Goal: Task Accomplishment & Management: Use online tool/utility

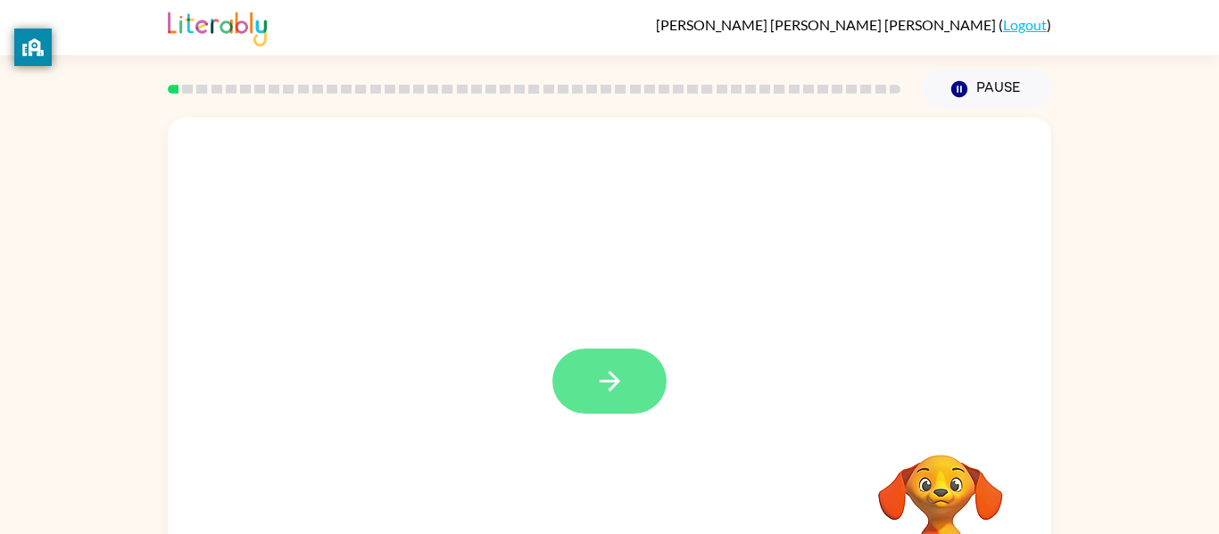
click at [623, 389] on icon "button" at bounding box center [609, 381] width 31 height 31
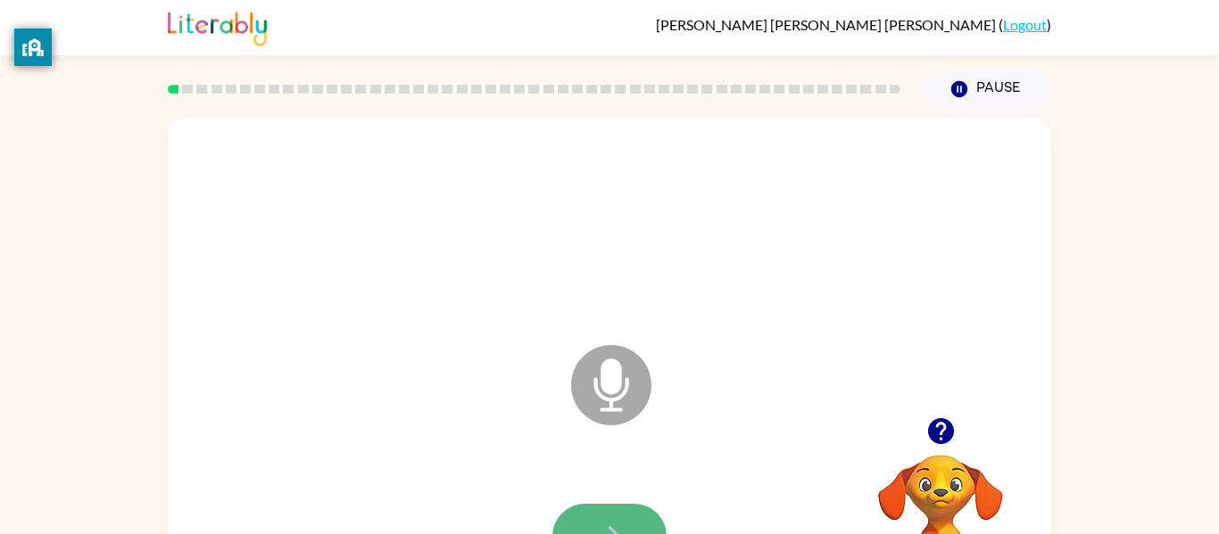
click at [590, 508] on button "button" at bounding box center [609, 536] width 114 height 65
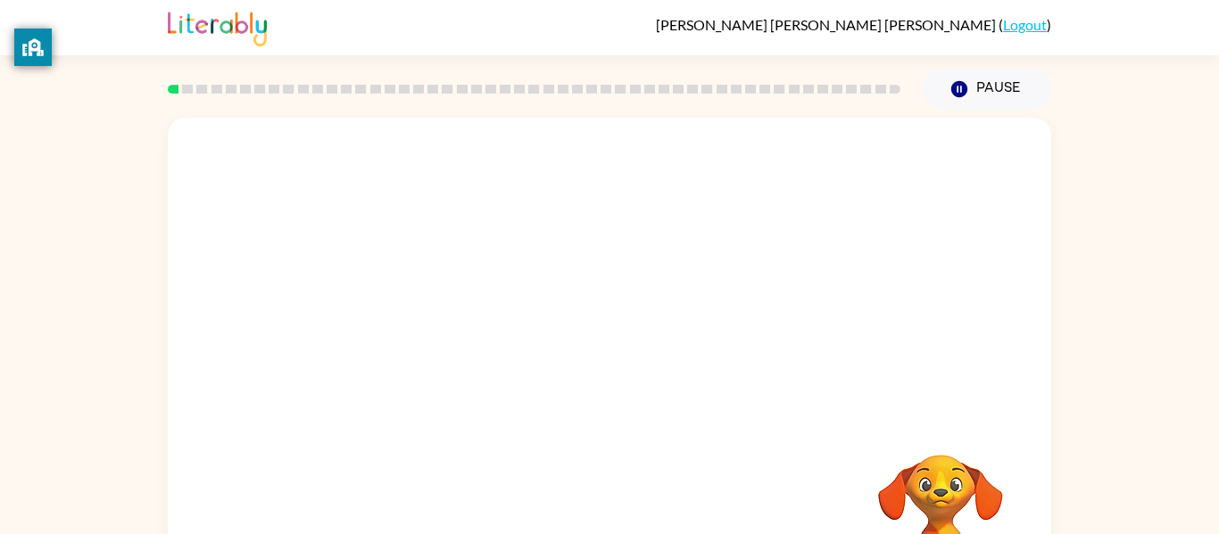
click at [494, 378] on div at bounding box center [609, 382] width 847 height 146
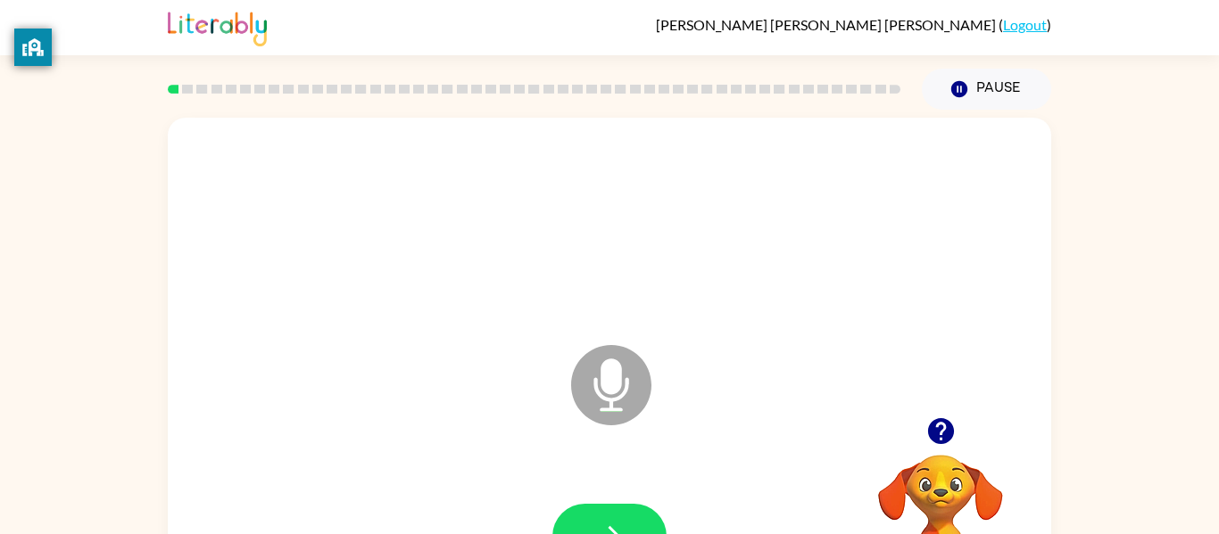
click at [510, 400] on div "Microphone The Microphone is here when it is your turn to talk" at bounding box center [609, 372] width 883 height 509
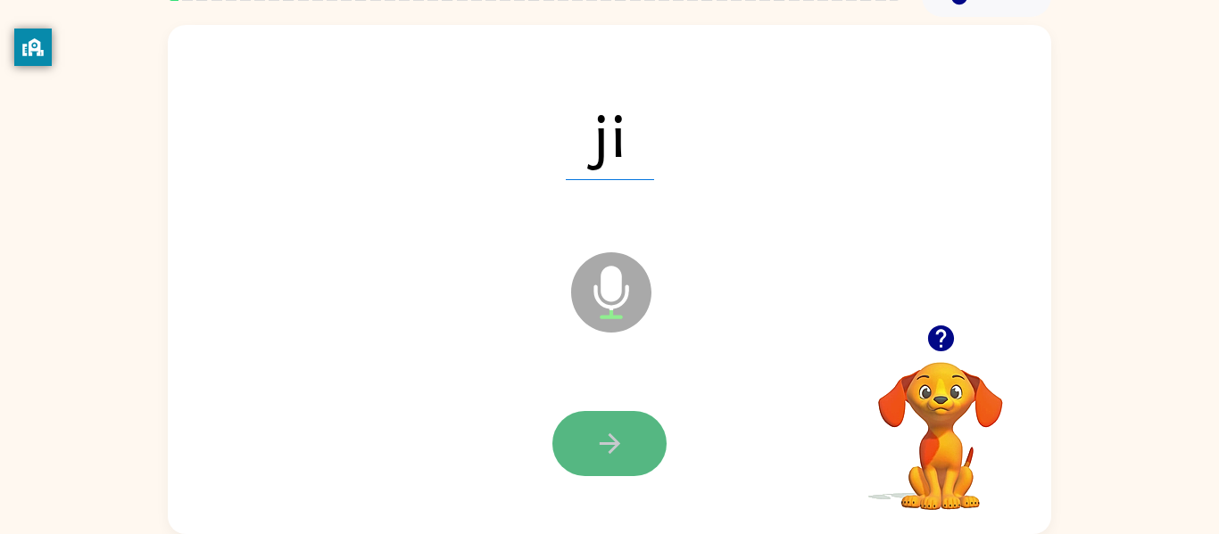
click at [642, 442] on button "button" at bounding box center [609, 443] width 114 height 65
click at [630, 432] on button "button" at bounding box center [609, 443] width 114 height 65
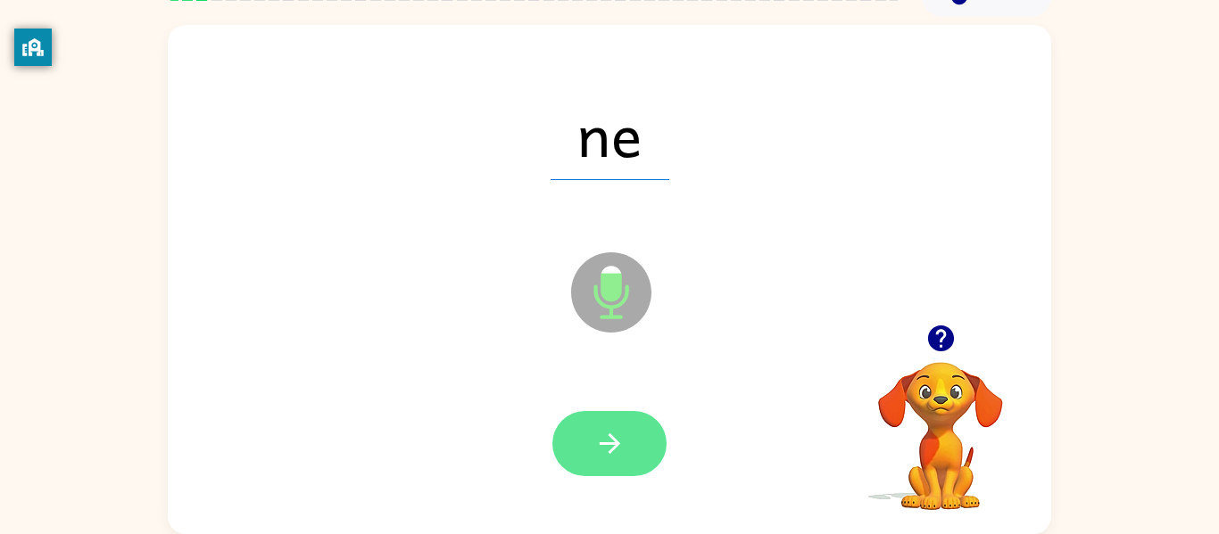
click at [625, 424] on button "button" at bounding box center [609, 443] width 114 height 65
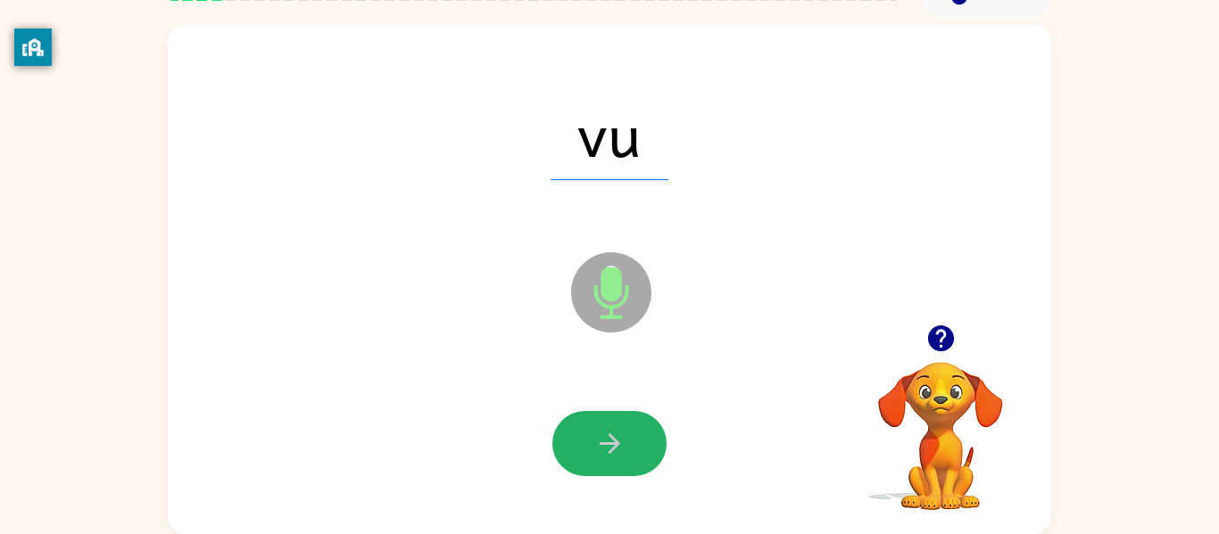
click at [625, 424] on button "button" at bounding box center [609, 443] width 114 height 65
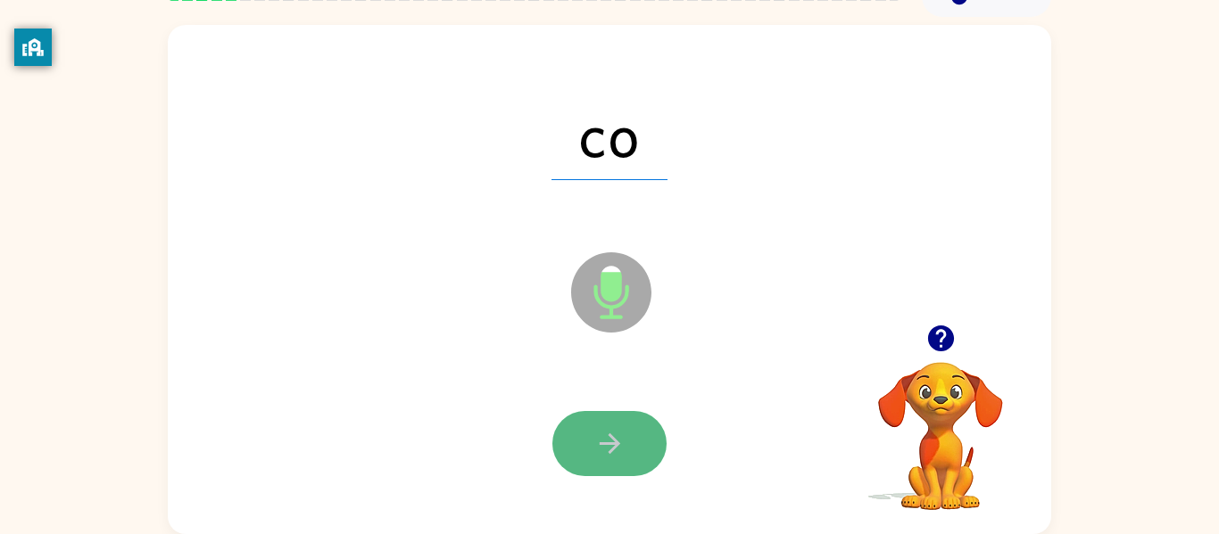
click at [623, 431] on icon "button" at bounding box center [609, 443] width 31 height 31
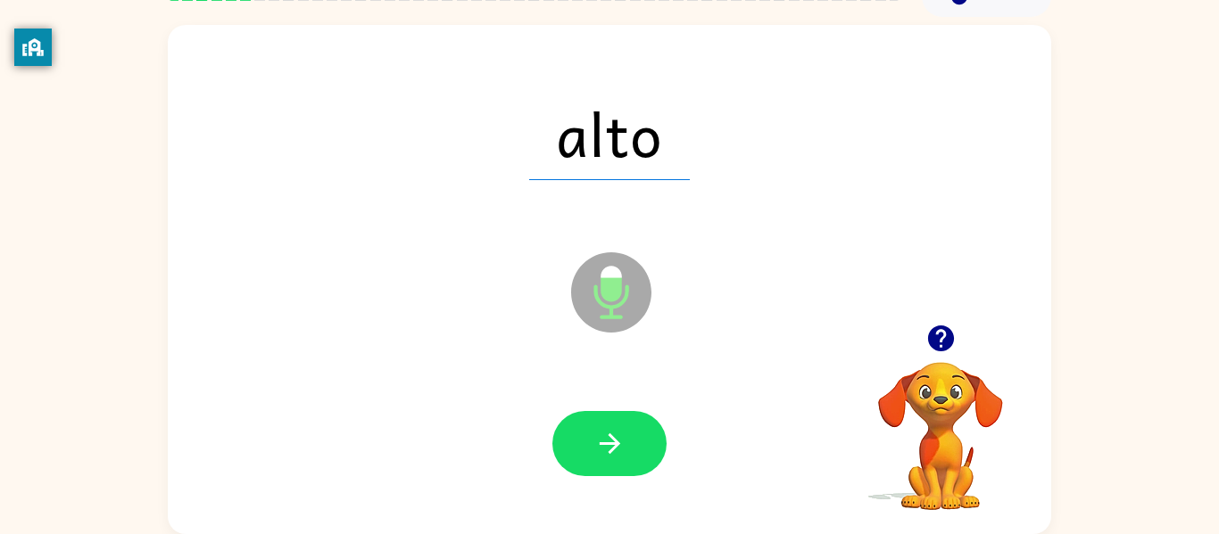
click at [623, 431] on icon "button" at bounding box center [609, 443] width 31 height 31
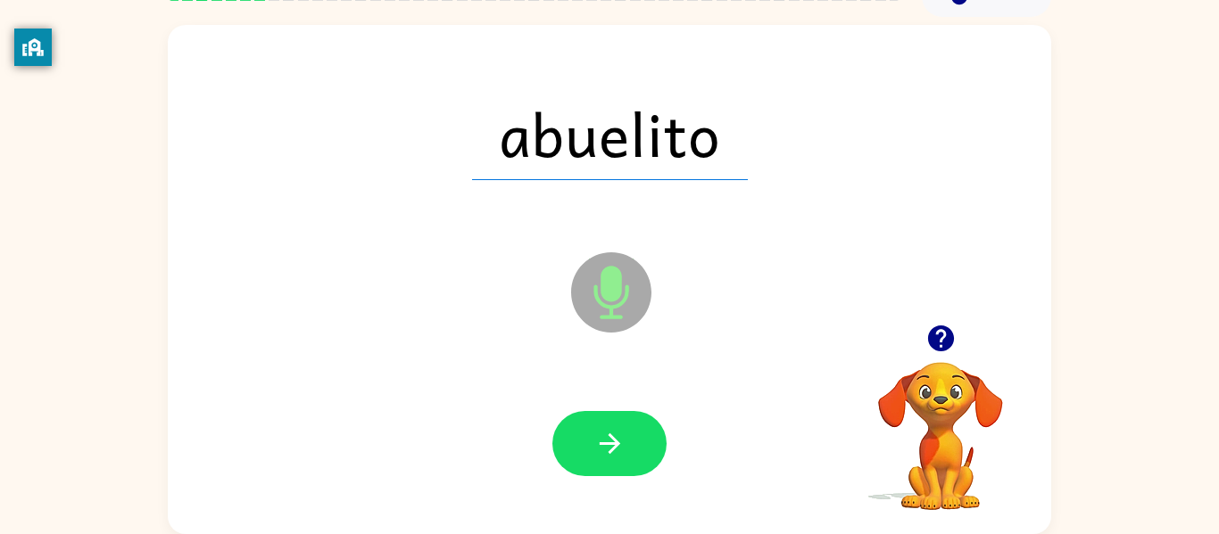
click at [630, 440] on button "button" at bounding box center [609, 443] width 114 height 65
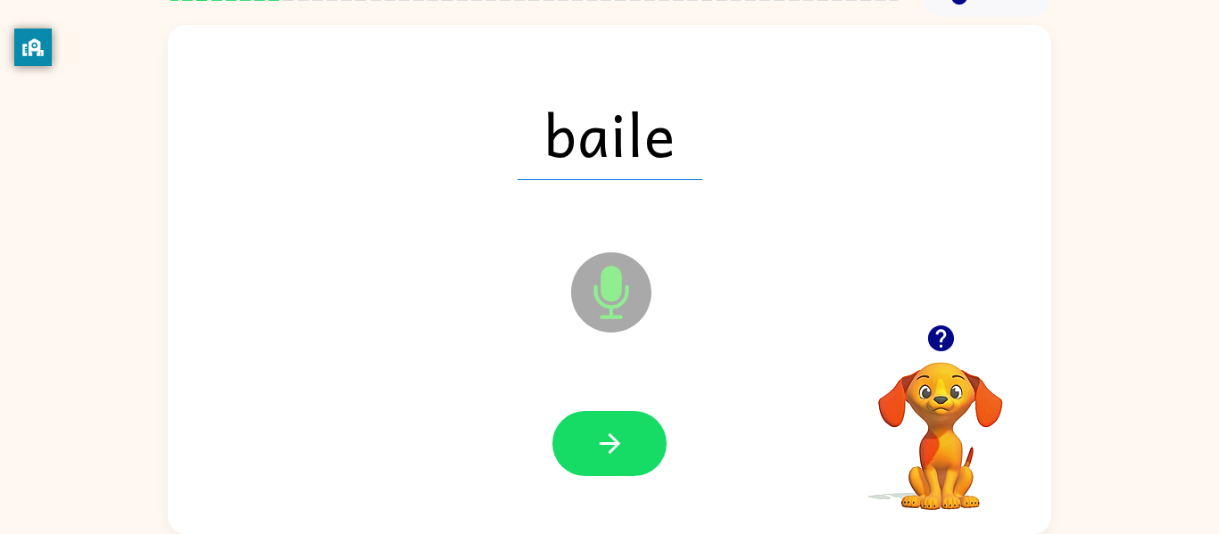
click at [630, 440] on button "button" at bounding box center [609, 443] width 114 height 65
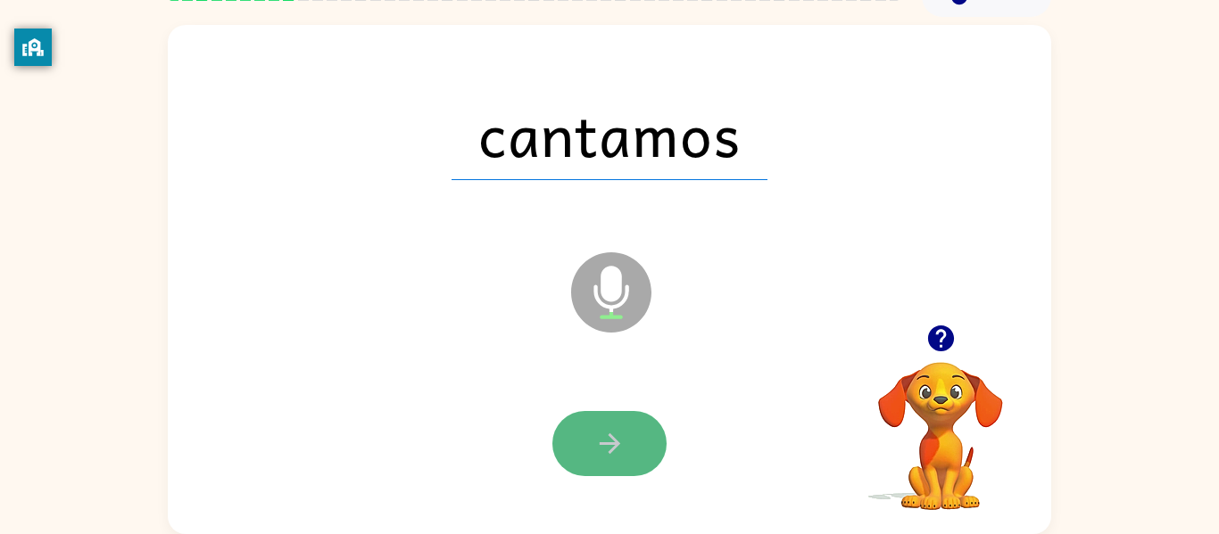
click at [600, 462] on button "button" at bounding box center [609, 443] width 114 height 65
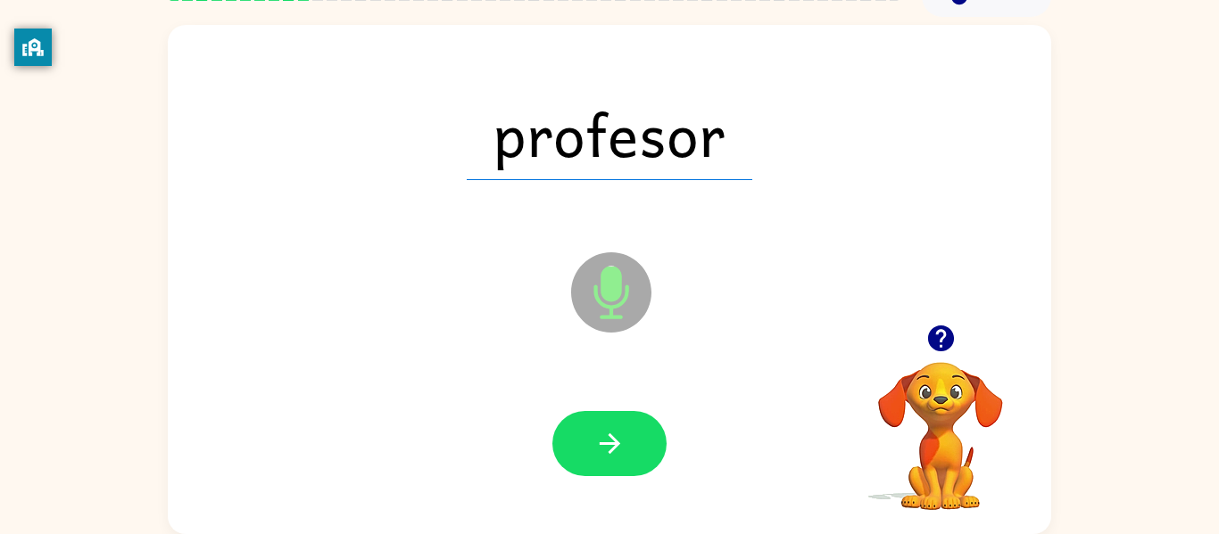
click at [679, 458] on div at bounding box center [609, 444] width 847 height 146
click at [592, 451] on button "button" at bounding box center [609, 443] width 114 height 65
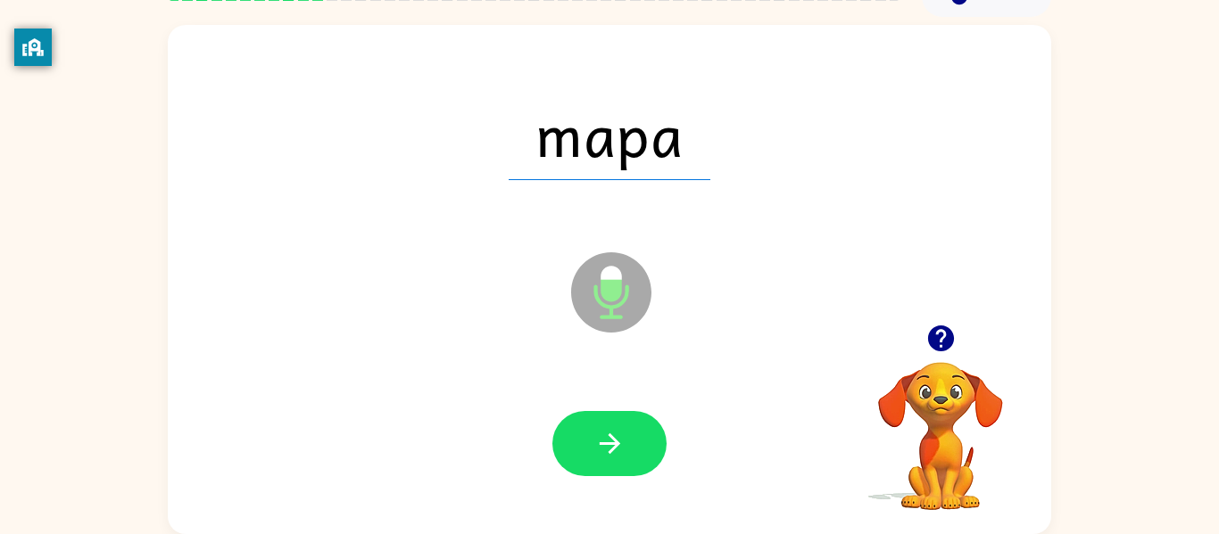
click at [592, 451] on button "button" at bounding box center [609, 443] width 114 height 65
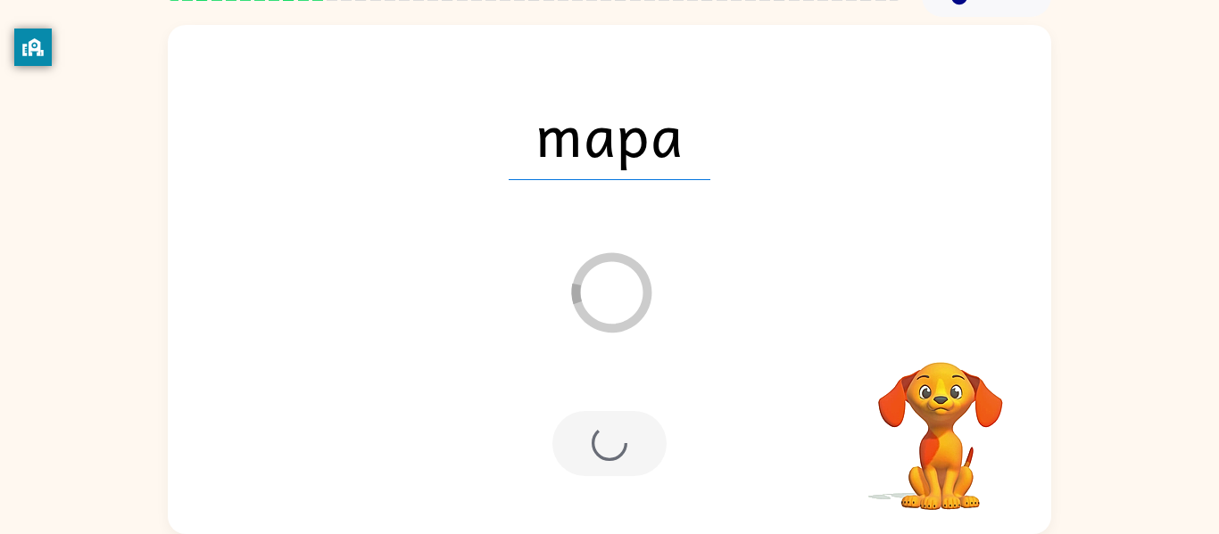
click at [596, 447] on div at bounding box center [609, 443] width 114 height 65
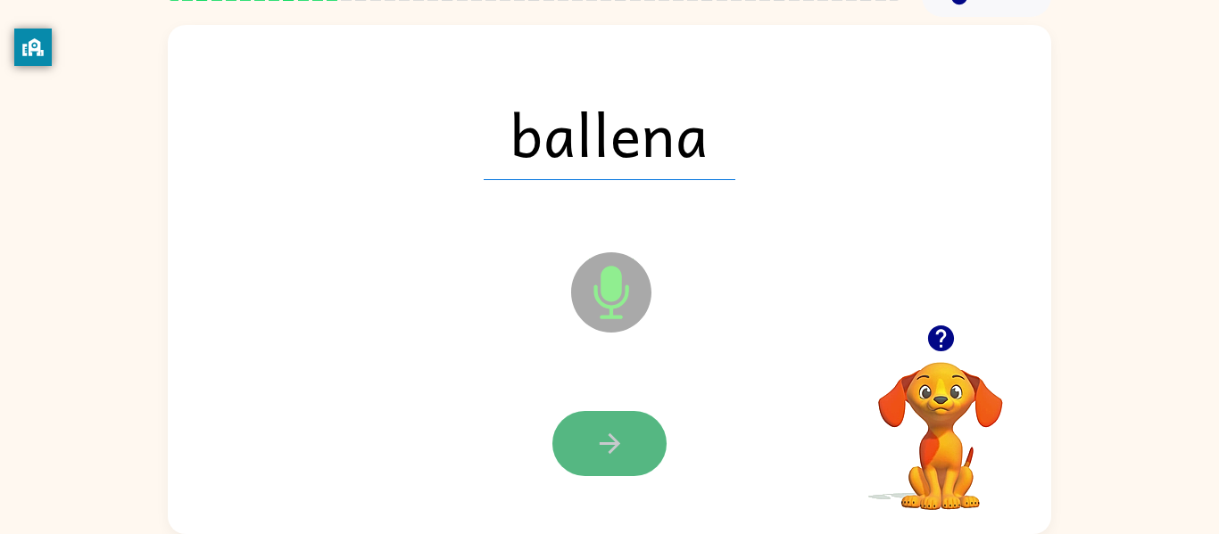
click at [563, 445] on button "button" at bounding box center [609, 443] width 114 height 65
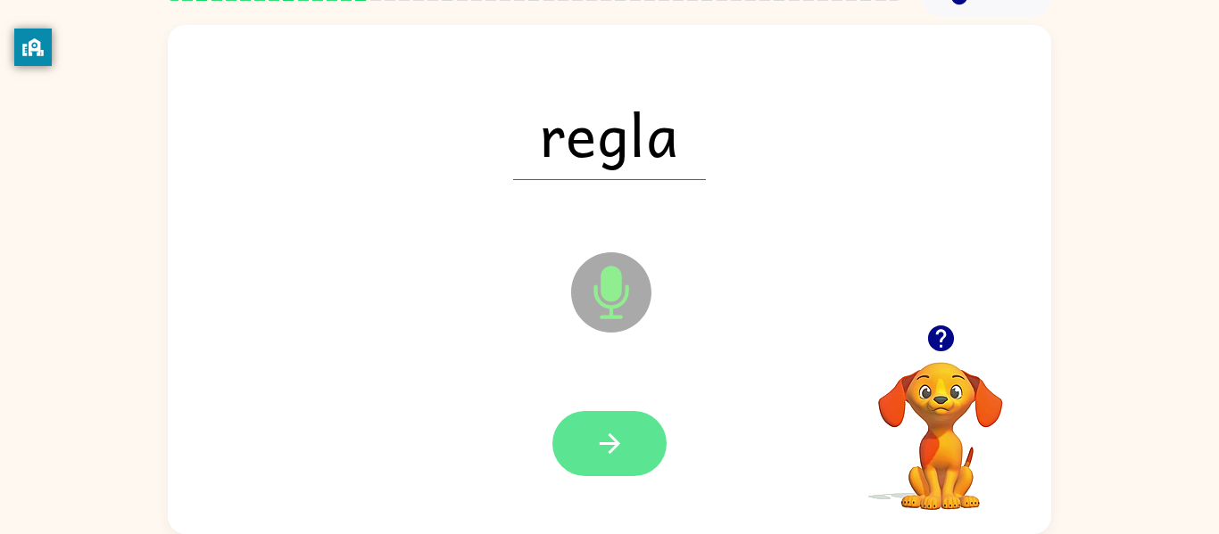
click at [607, 430] on icon "button" at bounding box center [609, 443] width 31 height 31
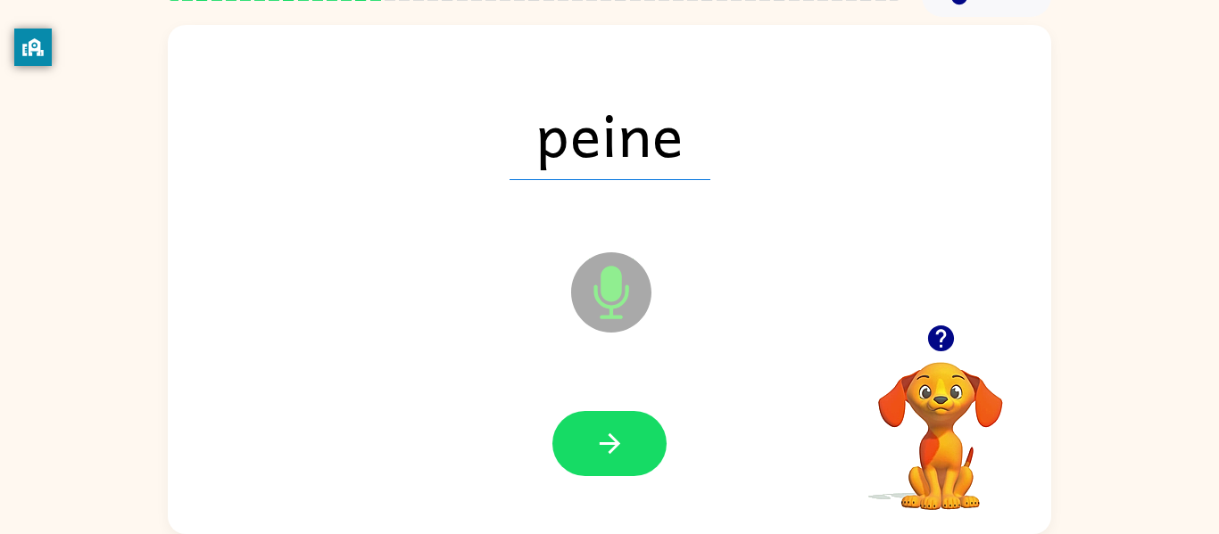
click at [607, 430] on icon "button" at bounding box center [609, 443] width 31 height 31
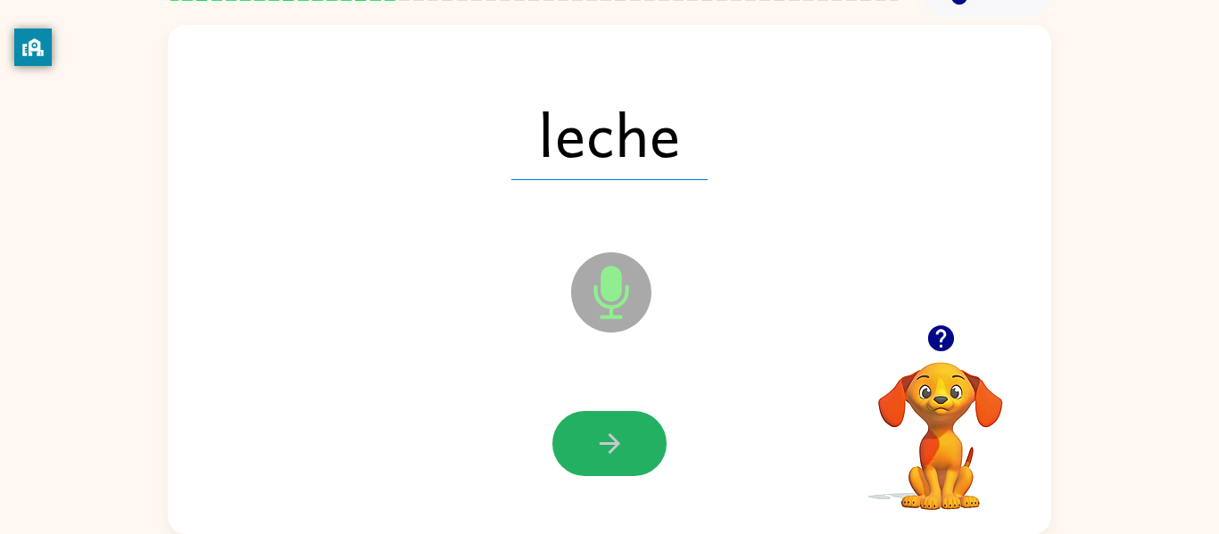
click at [607, 430] on icon "button" at bounding box center [609, 443] width 31 height 31
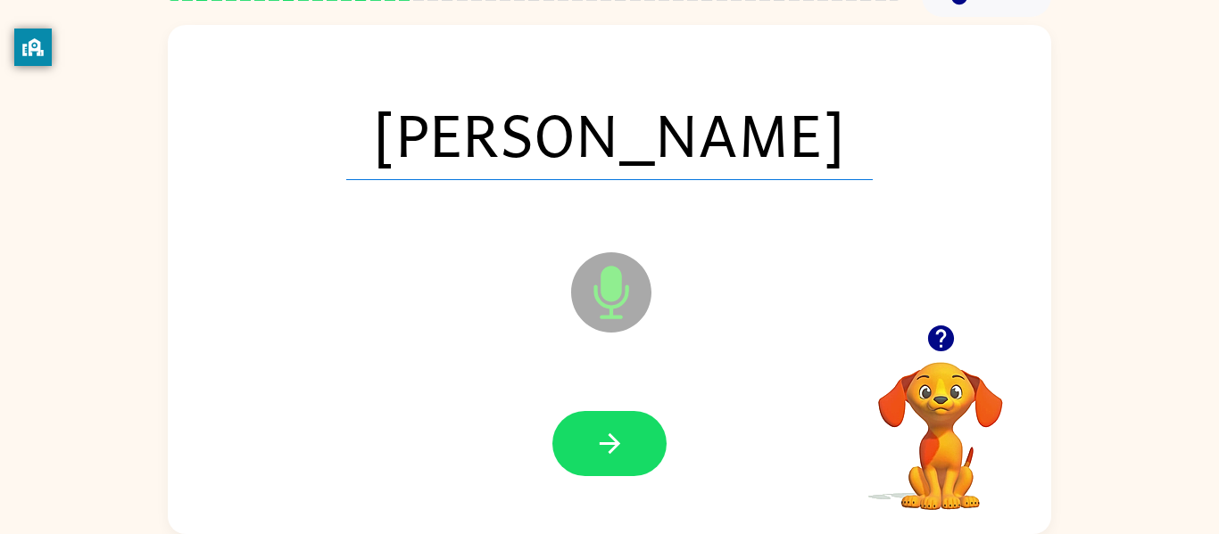
click at [607, 430] on icon "button" at bounding box center [609, 443] width 31 height 31
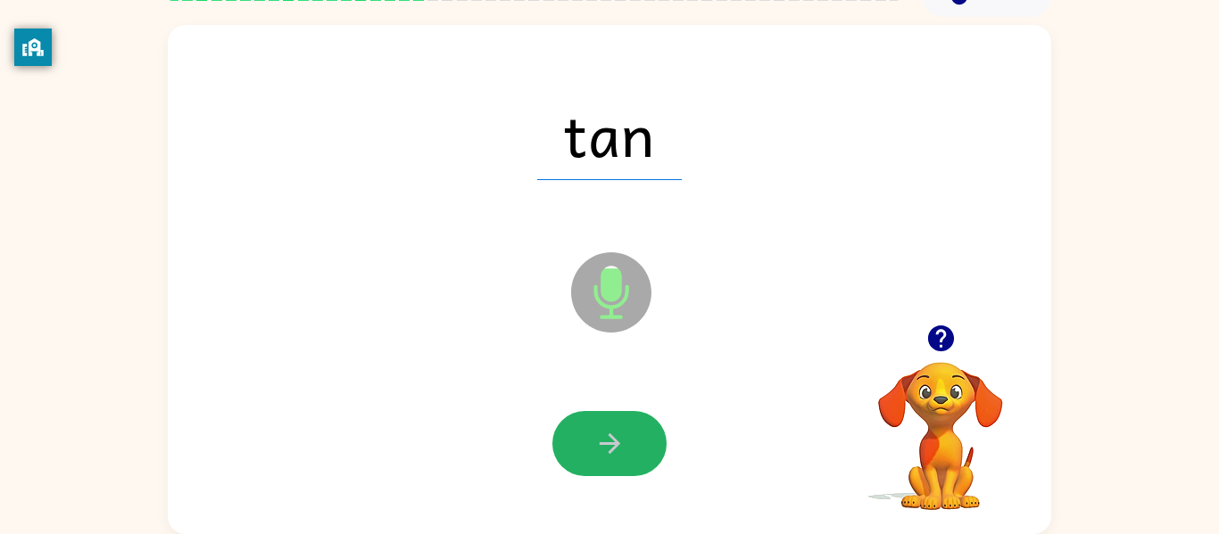
click at [607, 430] on icon "button" at bounding box center [609, 443] width 31 height 31
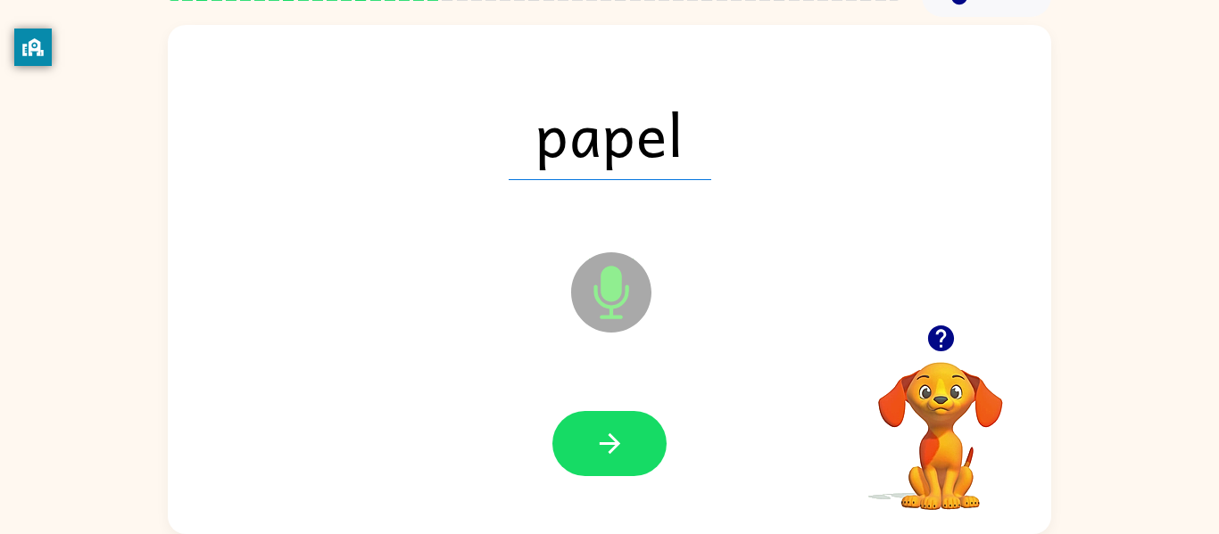
click at [607, 430] on icon "button" at bounding box center [609, 443] width 31 height 31
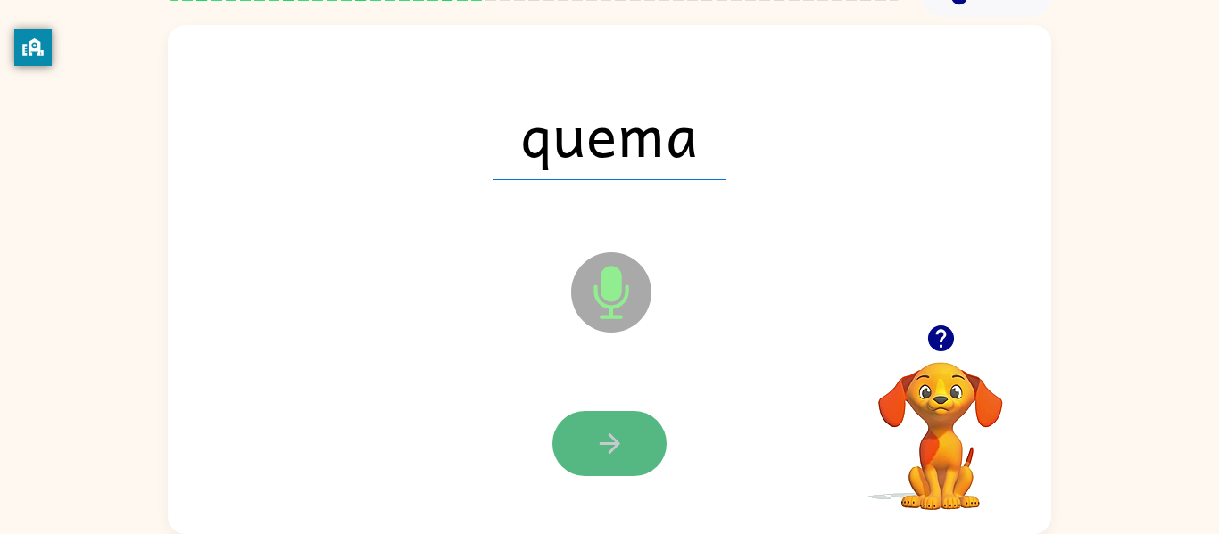
click at [602, 455] on icon "button" at bounding box center [609, 443] width 31 height 31
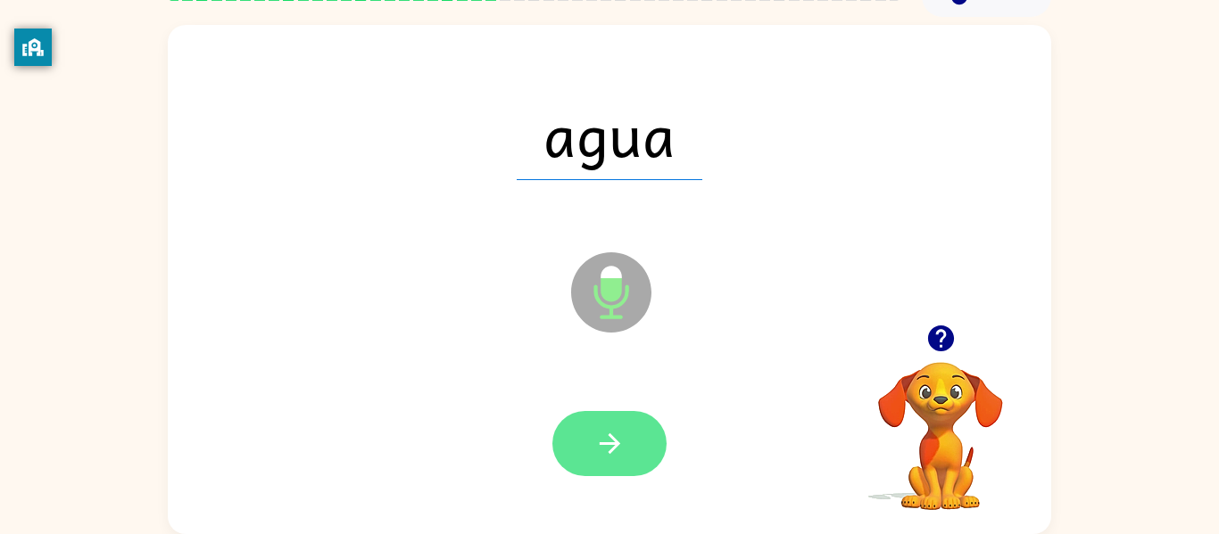
click at [602, 457] on icon "button" at bounding box center [609, 443] width 31 height 31
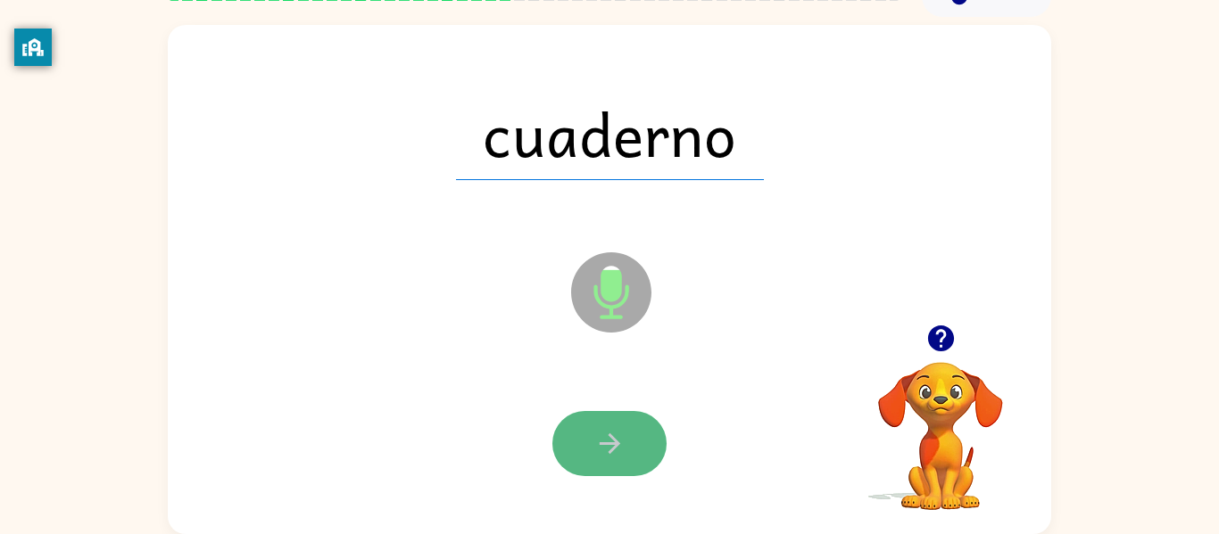
click at [600, 459] on button "button" at bounding box center [609, 443] width 114 height 65
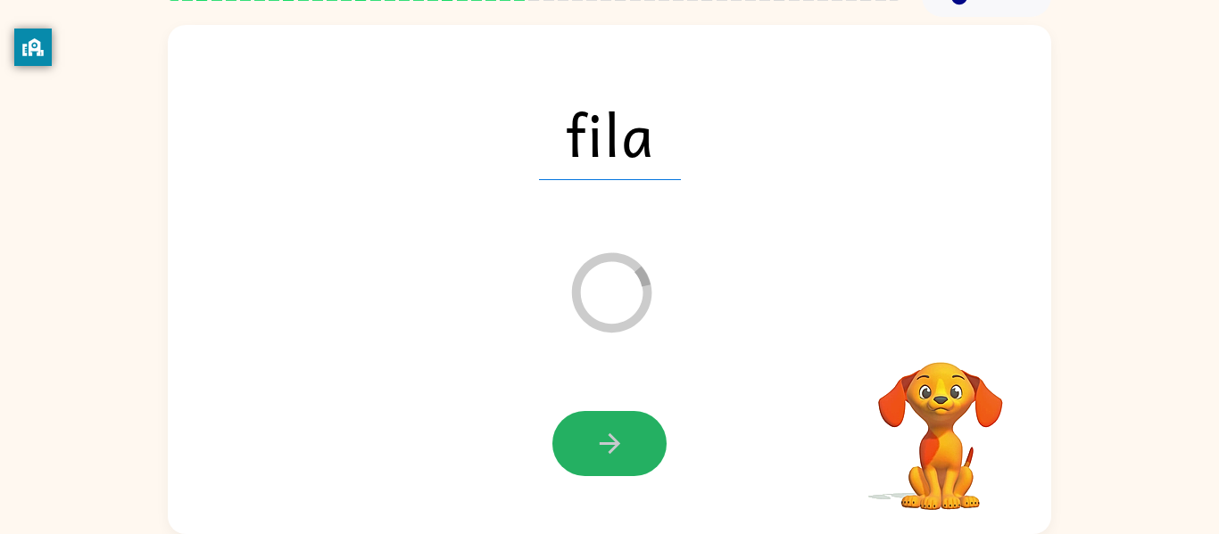
click at [600, 459] on button "button" at bounding box center [609, 443] width 114 height 65
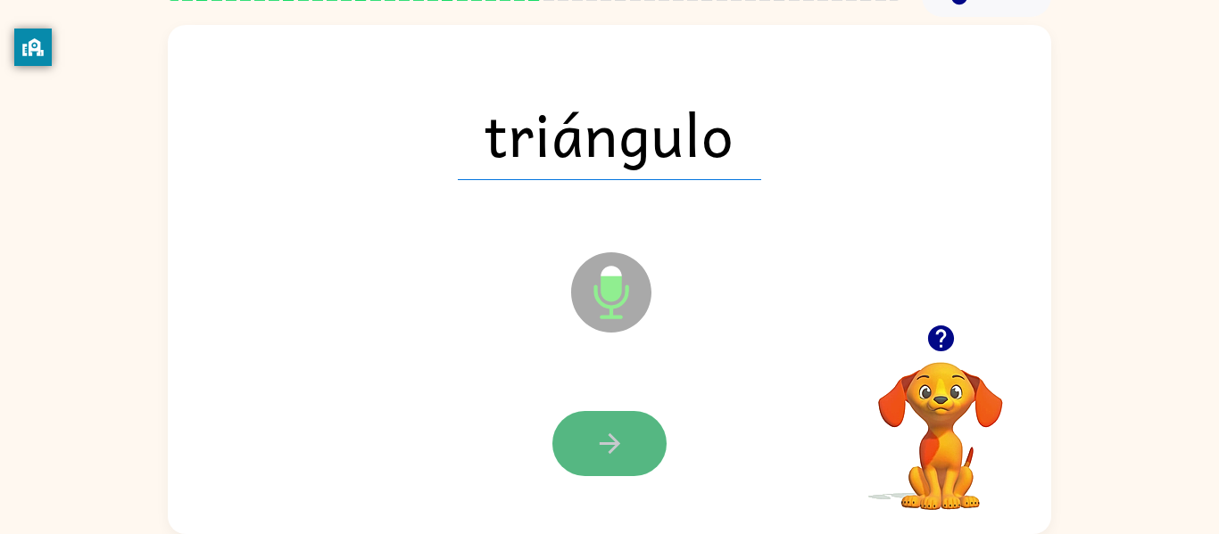
click at [636, 421] on button "button" at bounding box center [609, 443] width 114 height 65
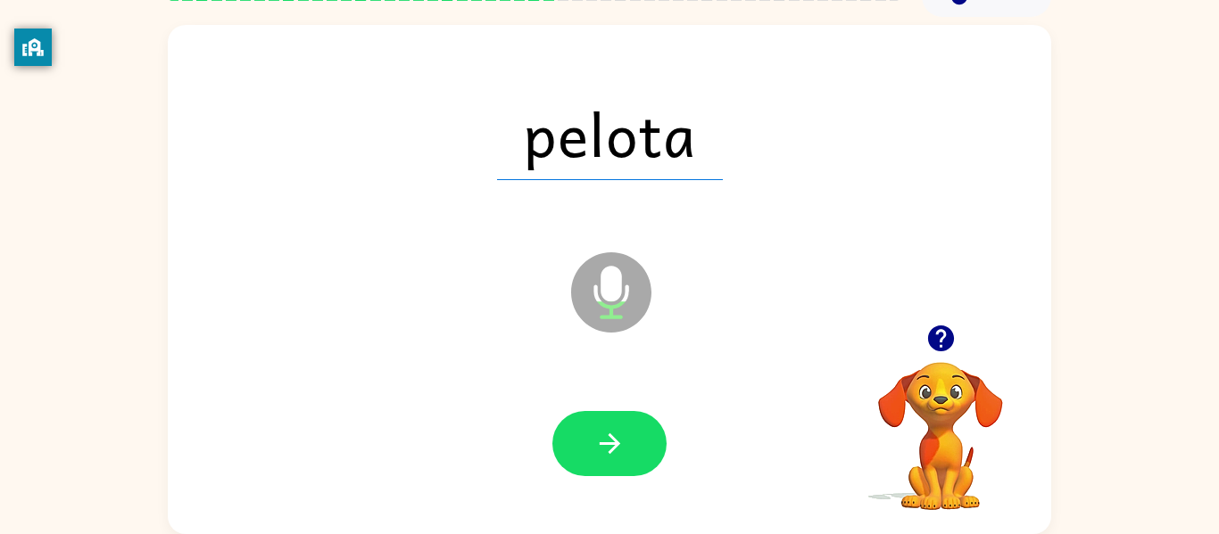
click at [636, 421] on button "button" at bounding box center [609, 443] width 114 height 65
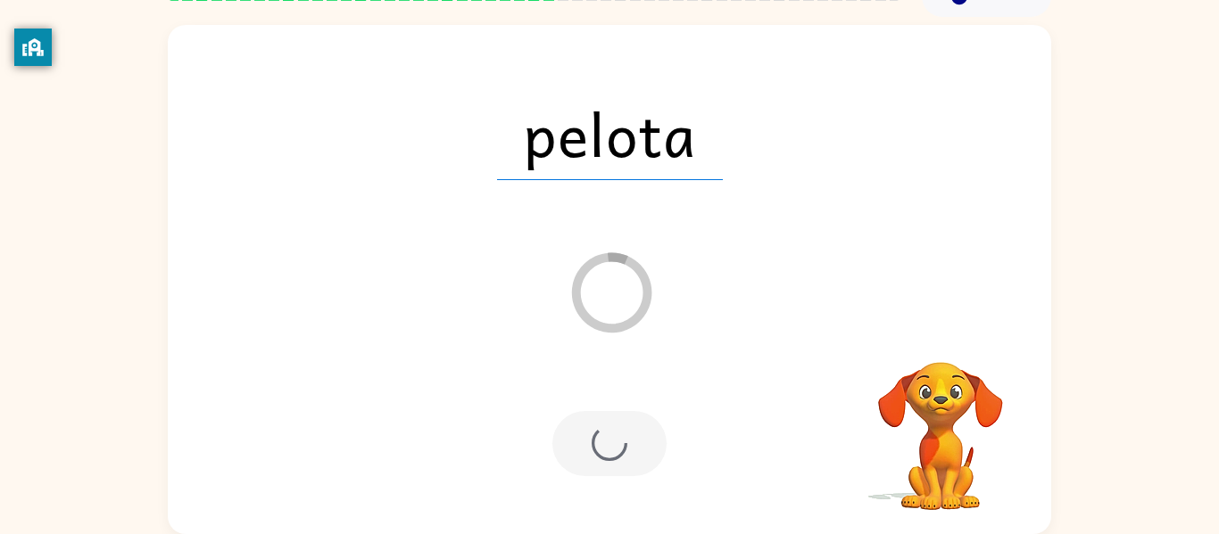
click at [637, 431] on div at bounding box center [609, 443] width 114 height 65
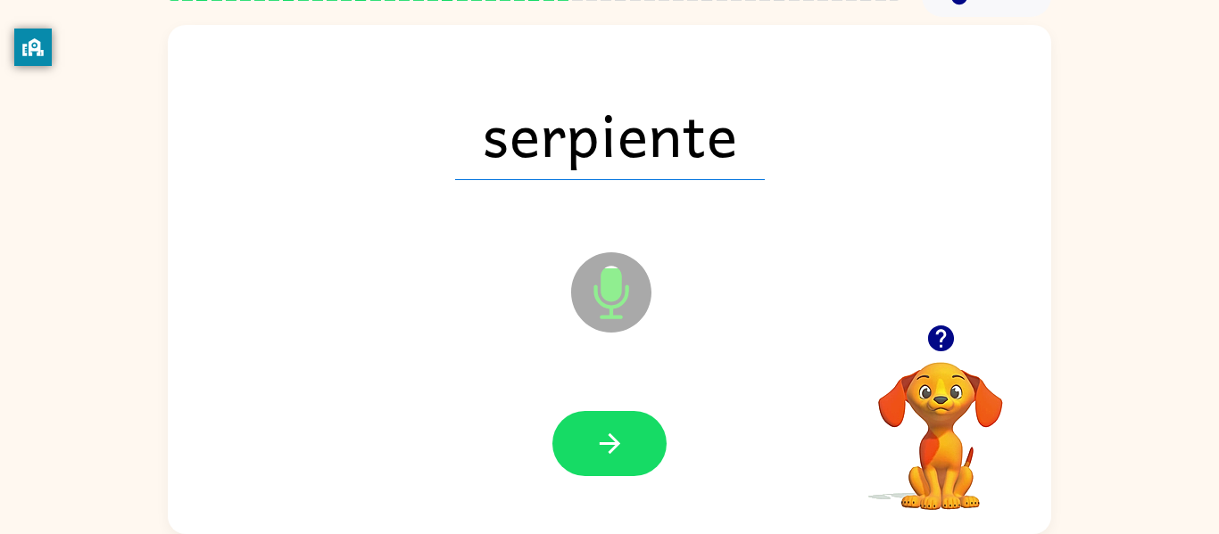
click at [637, 431] on button "button" at bounding box center [609, 443] width 114 height 65
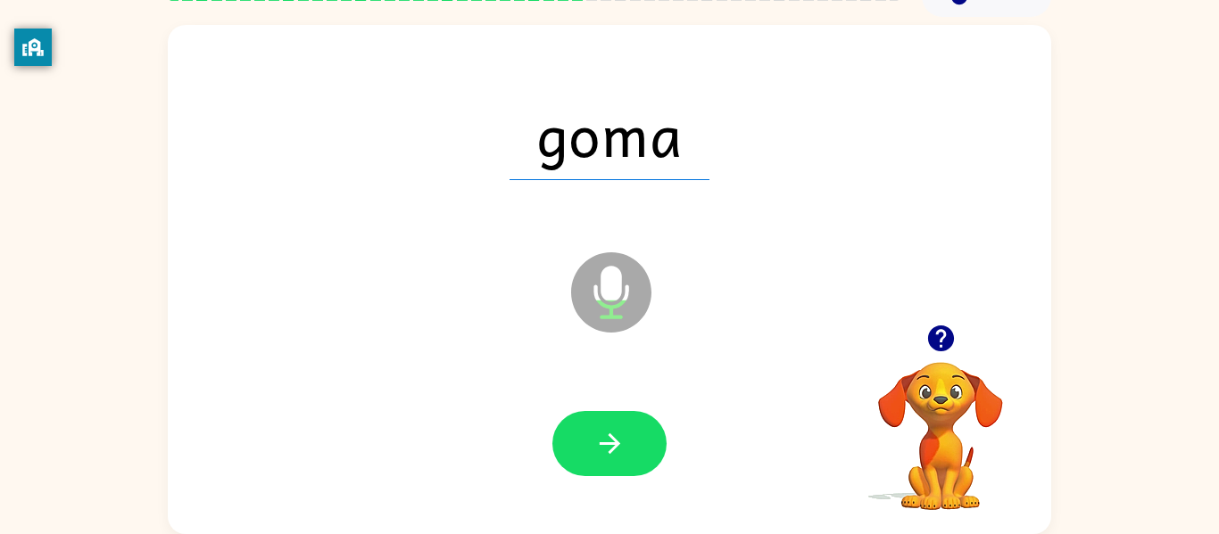
click at [657, 407] on div at bounding box center [609, 444] width 847 height 146
click at [608, 419] on button "button" at bounding box center [609, 443] width 114 height 65
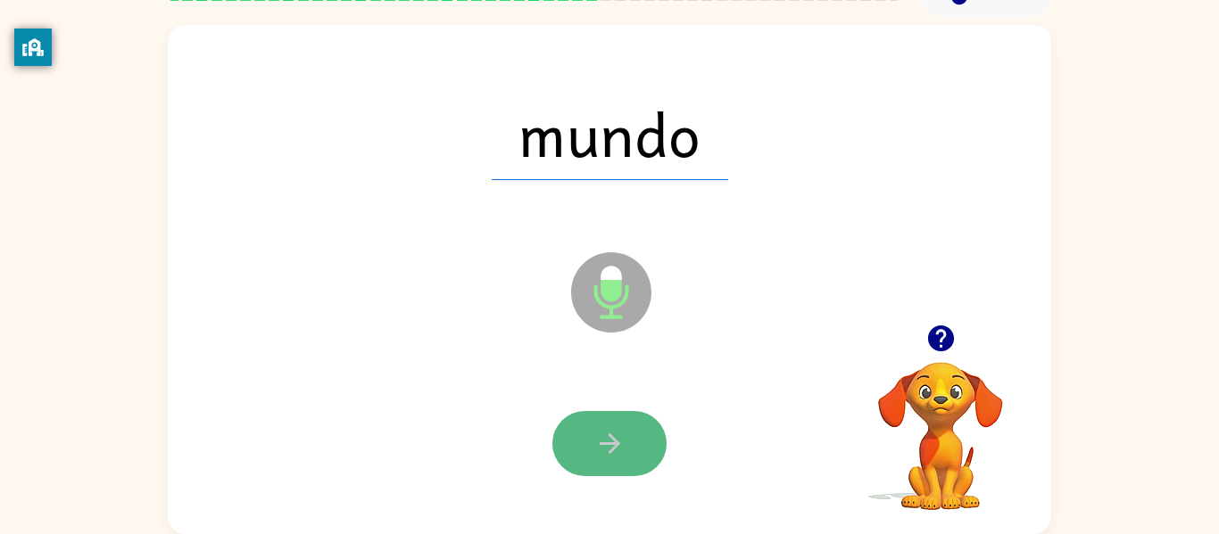
click at [602, 425] on button "button" at bounding box center [609, 443] width 114 height 65
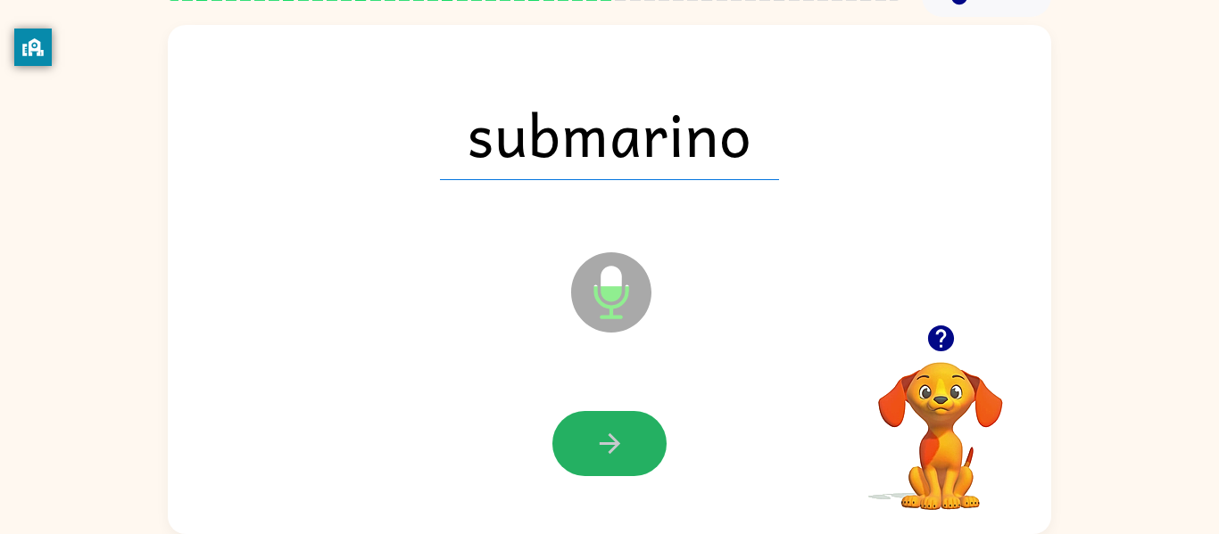
click at [602, 425] on button "button" at bounding box center [609, 443] width 114 height 65
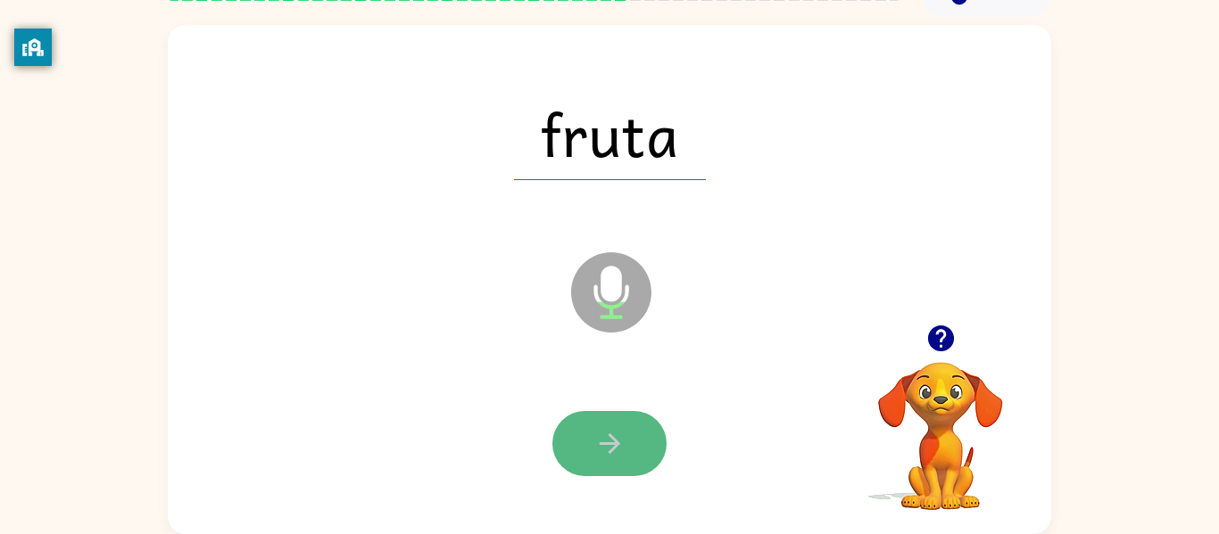
click at [608, 459] on icon "button" at bounding box center [609, 443] width 31 height 31
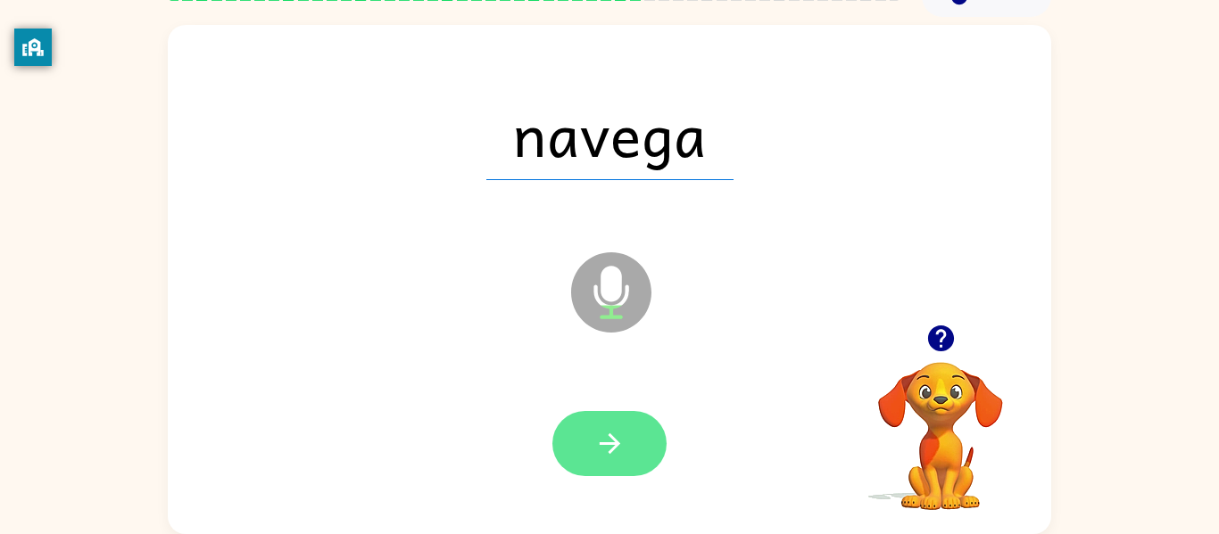
click at [610, 467] on button "button" at bounding box center [609, 443] width 114 height 65
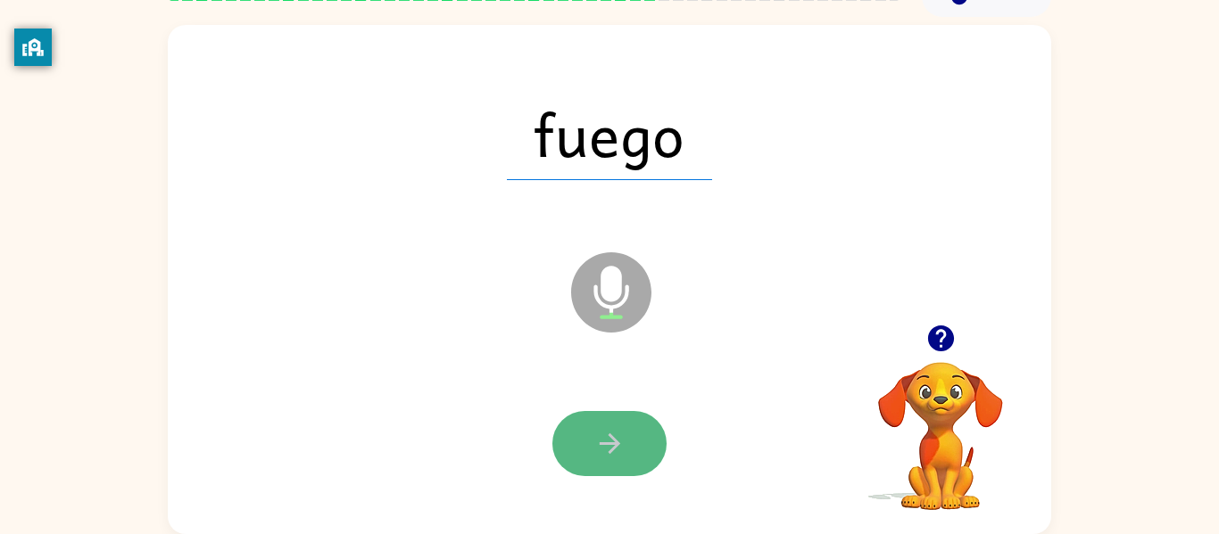
click at [621, 459] on button "button" at bounding box center [609, 443] width 114 height 65
click at [623, 458] on icon "button" at bounding box center [609, 443] width 31 height 31
click at [624, 455] on icon "button" at bounding box center [609, 443] width 31 height 31
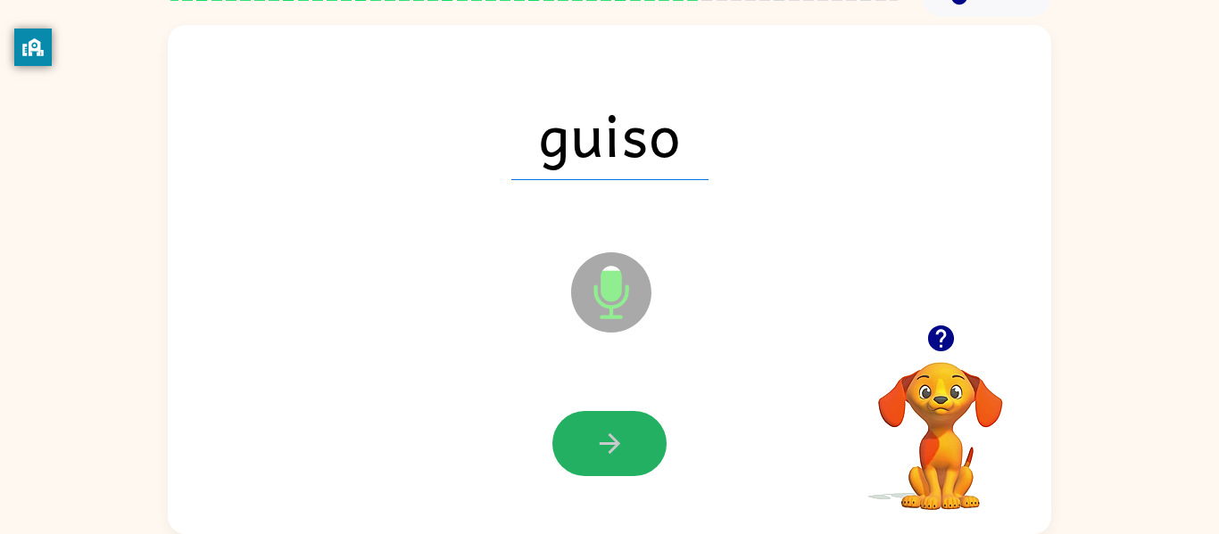
click at [624, 455] on icon "button" at bounding box center [609, 443] width 31 height 31
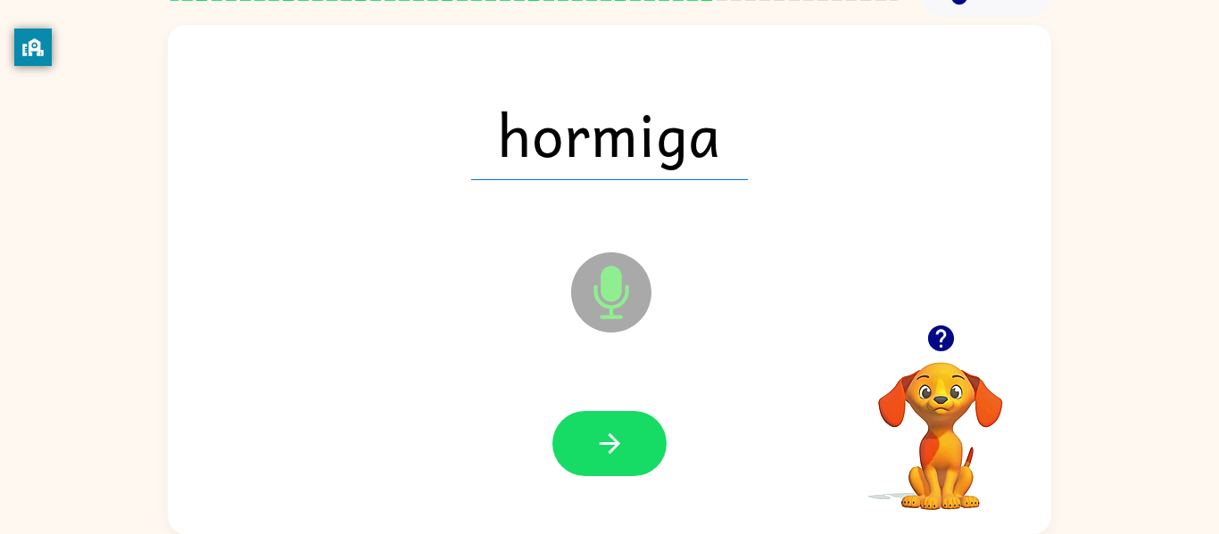
click at [493, 436] on div at bounding box center [609, 444] width 847 height 146
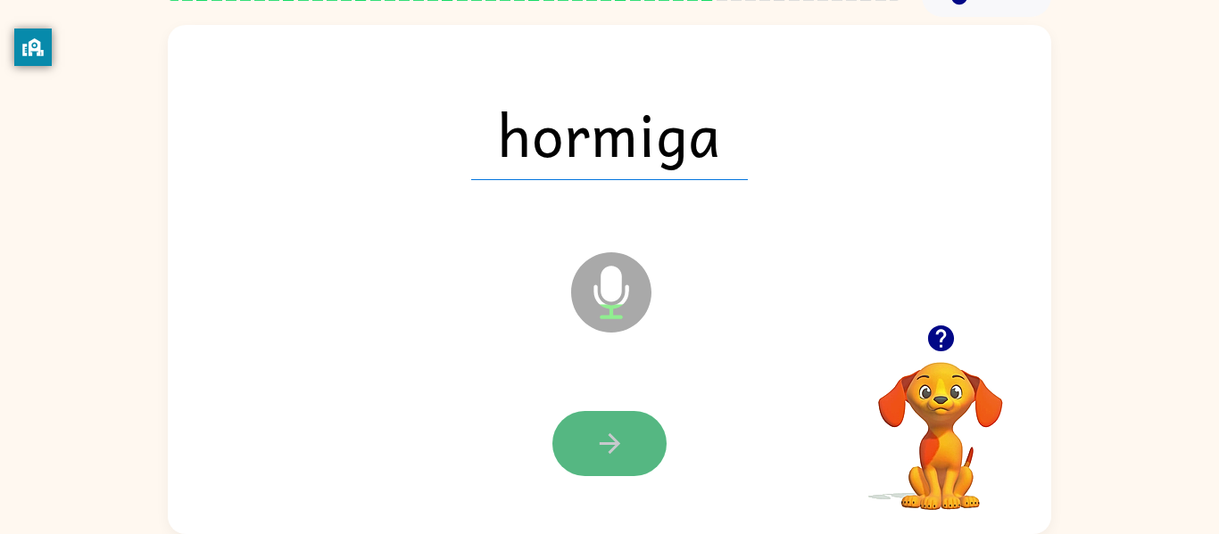
click at [585, 440] on button "button" at bounding box center [609, 443] width 114 height 65
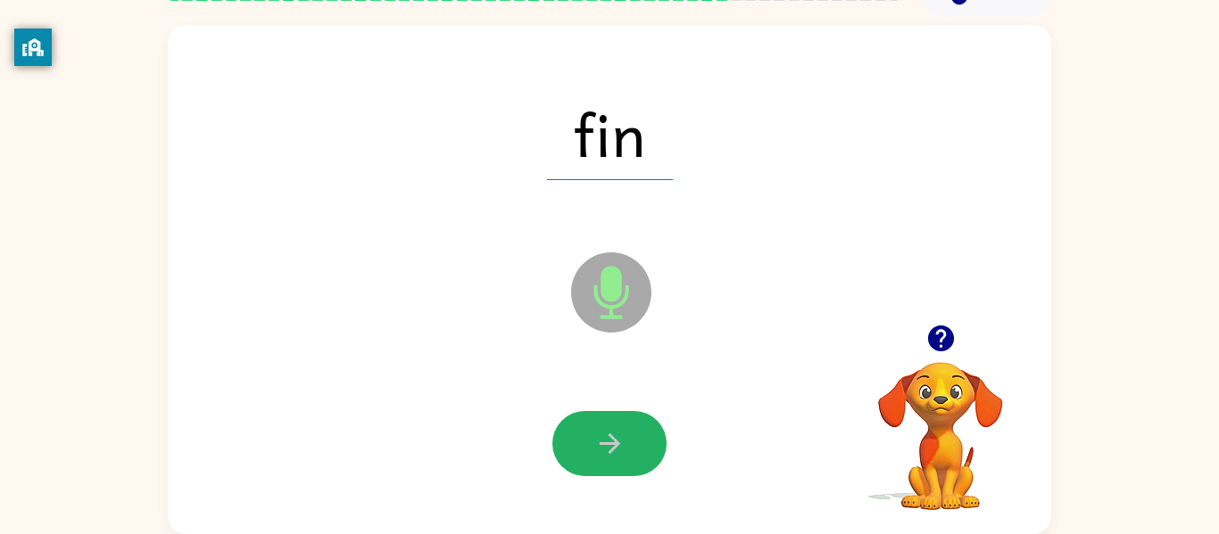
click at [585, 440] on button "button" at bounding box center [609, 443] width 114 height 65
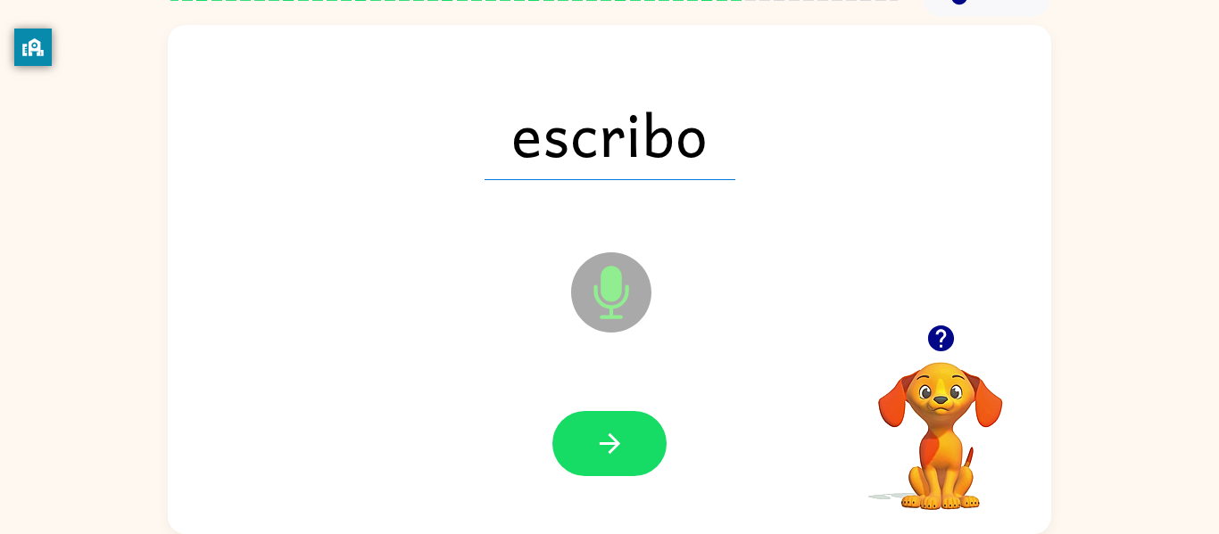
click at [585, 440] on button "button" at bounding box center [609, 443] width 114 height 65
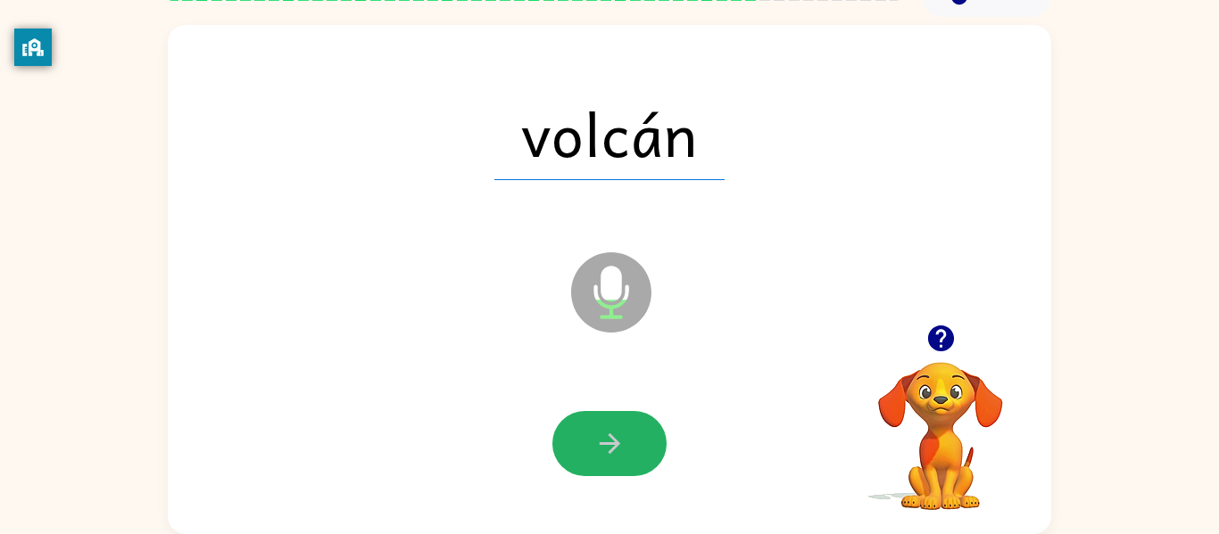
click at [584, 420] on button "button" at bounding box center [609, 443] width 114 height 65
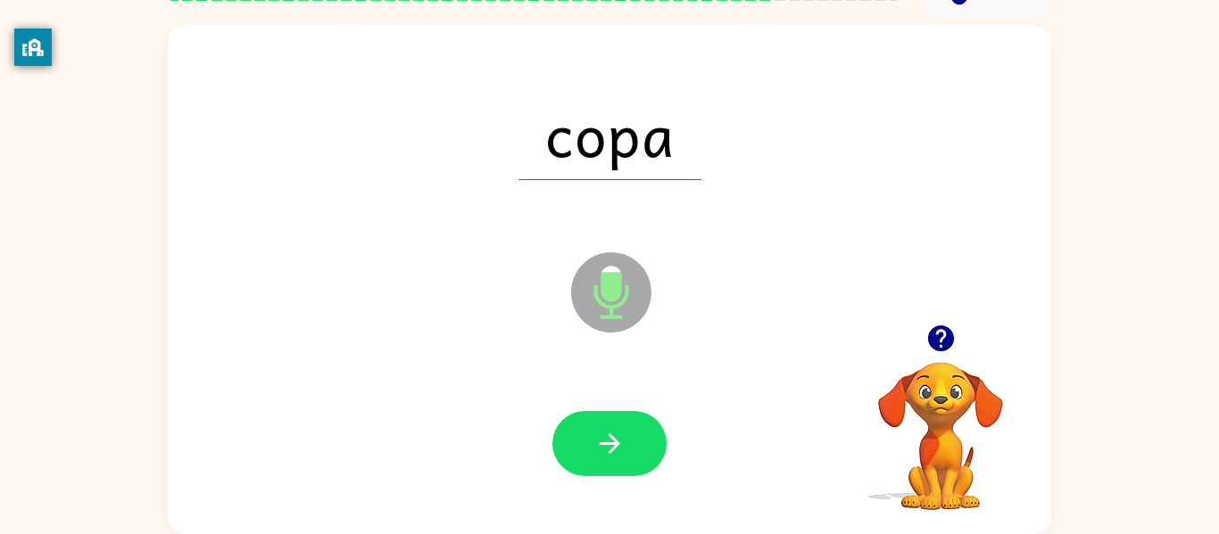
click at [584, 420] on button "button" at bounding box center [609, 443] width 114 height 65
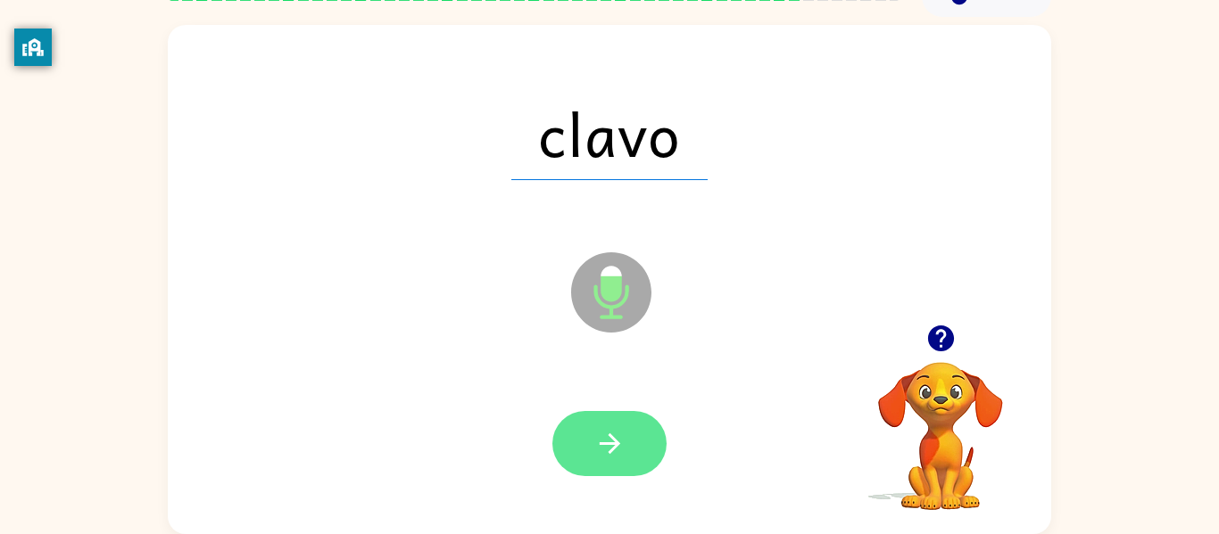
click at [583, 416] on button "button" at bounding box center [609, 443] width 114 height 65
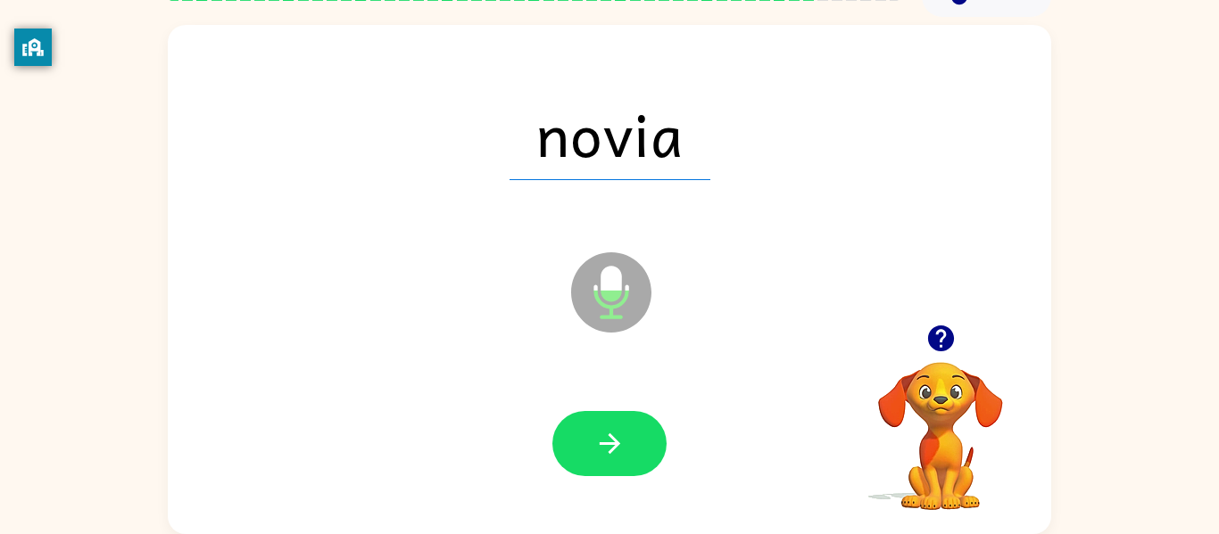
click at [596, 416] on button "button" at bounding box center [609, 443] width 114 height 65
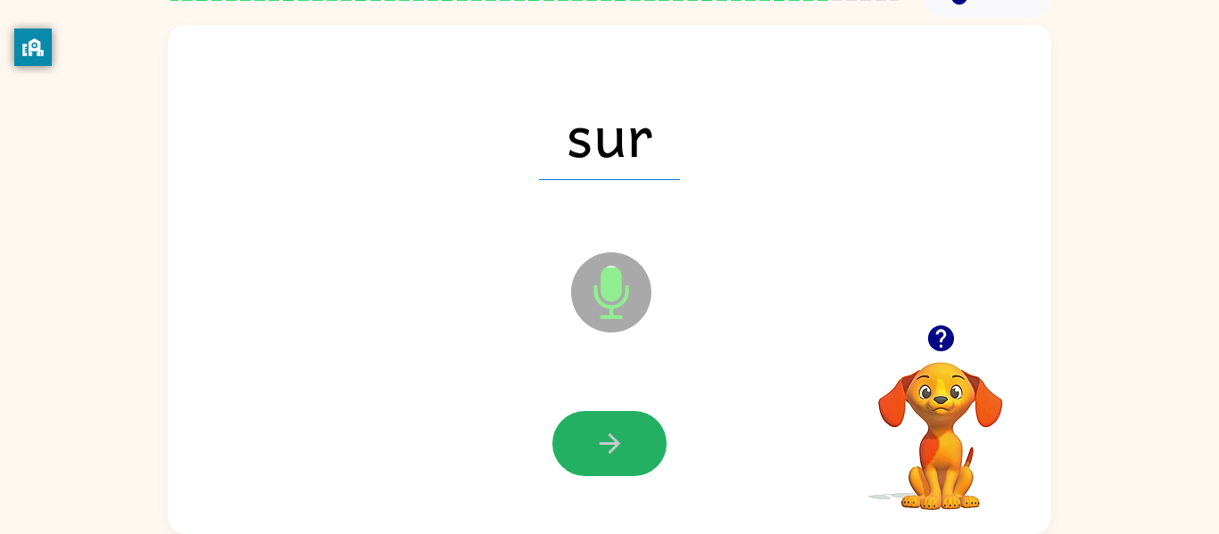
click at [596, 416] on button "button" at bounding box center [609, 443] width 114 height 65
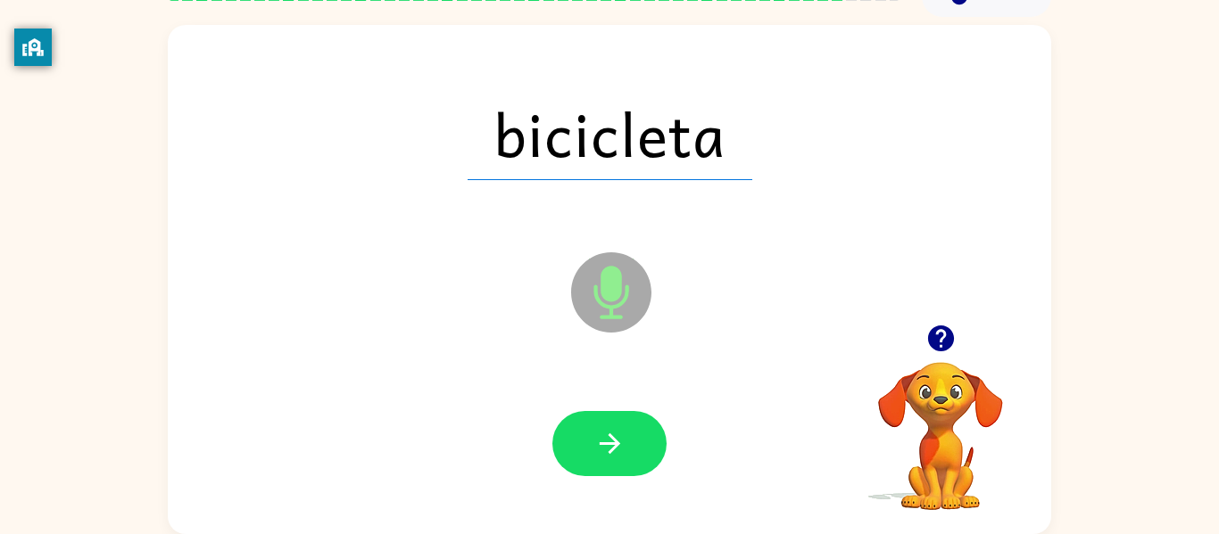
click at [596, 416] on button "button" at bounding box center [609, 443] width 114 height 65
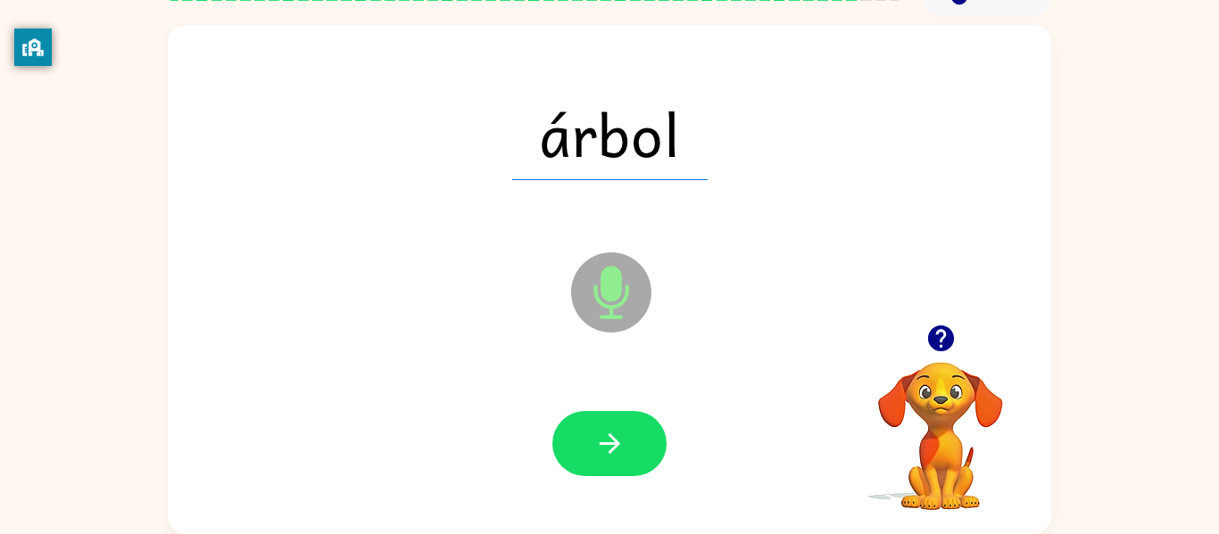
click at [596, 416] on button "button" at bounding box center [609, 443] width 114 height 65
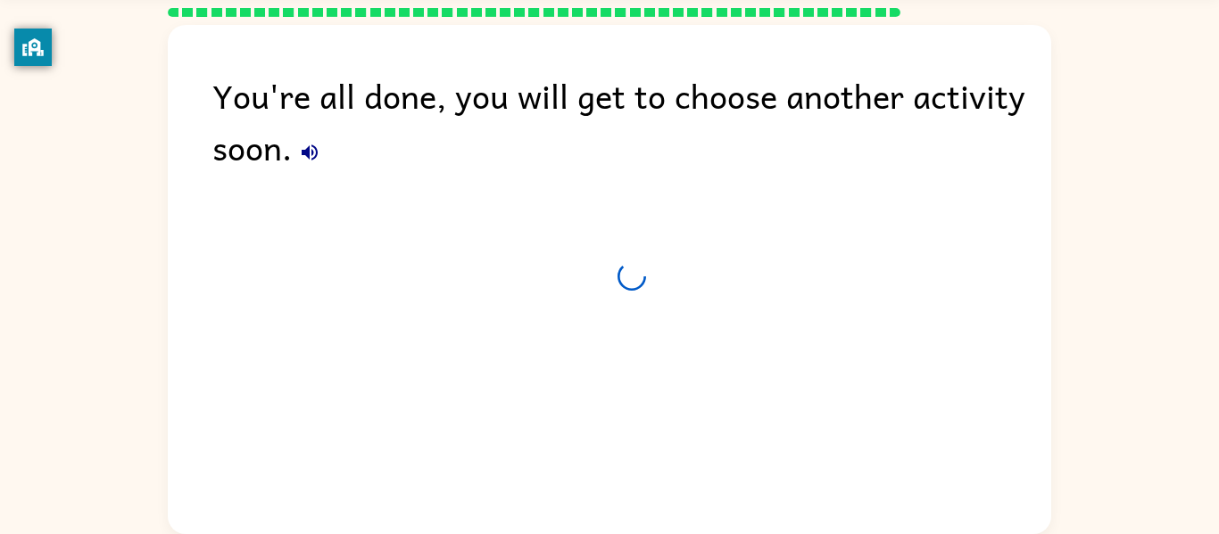
scroll to position [61, 0]
